Goal: Transaction & Acquisition: Purchase product/service

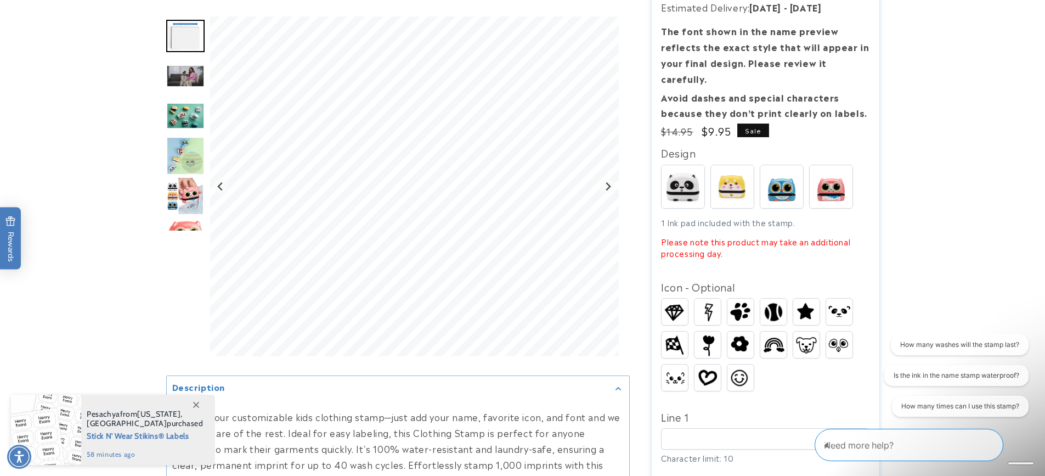
scroll to position [219, 0]
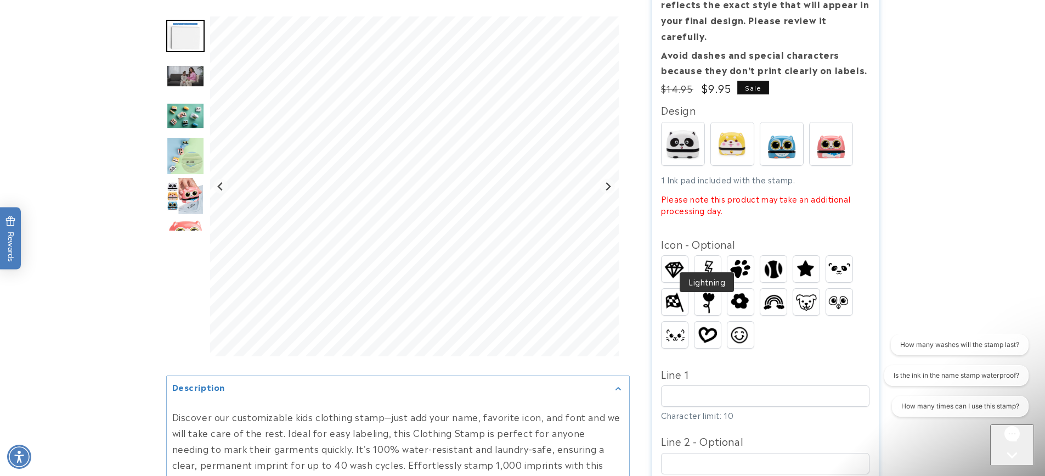
click at [710, 256] on img at bounding box center [707, 269] width 26 height 26
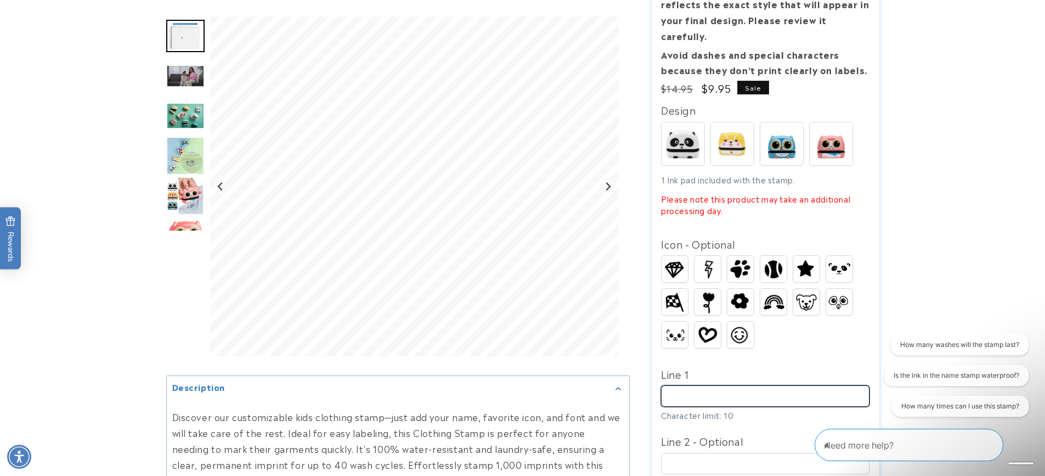
click at [718, 385] on input "Line 1" at bounding box center [765, 395] width 208 height 21
type input "*****"
